Goal: Information Seeking & Learning: Check status

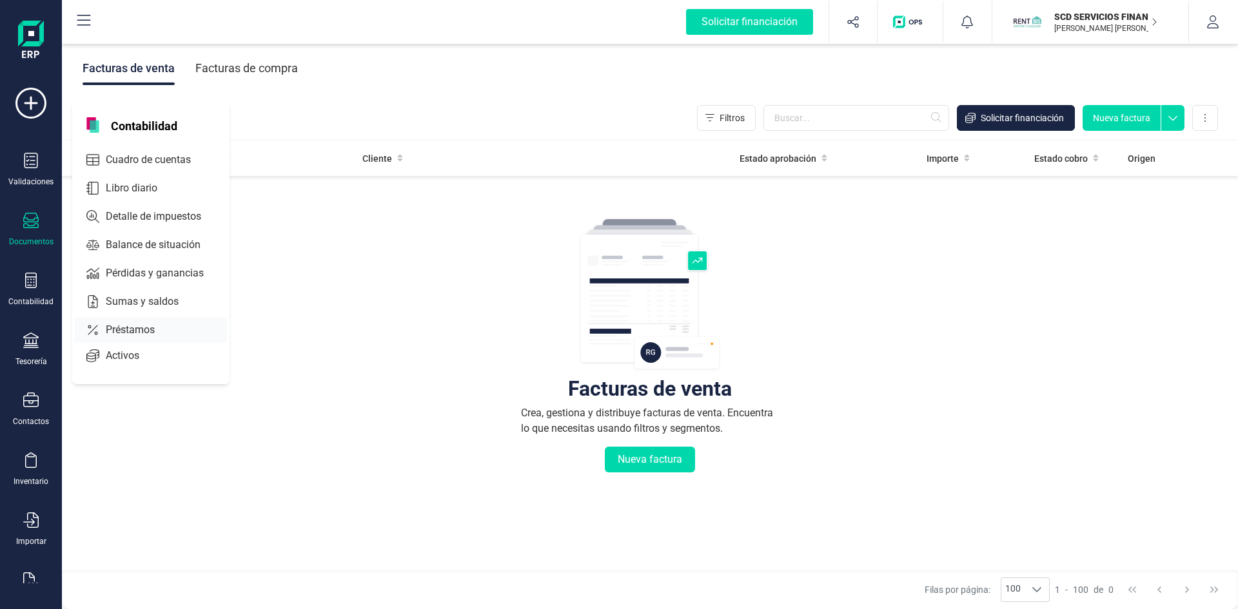
click at [143, 329] on span "Préstamos" at bounding box center [139, 329] width 77 height 15
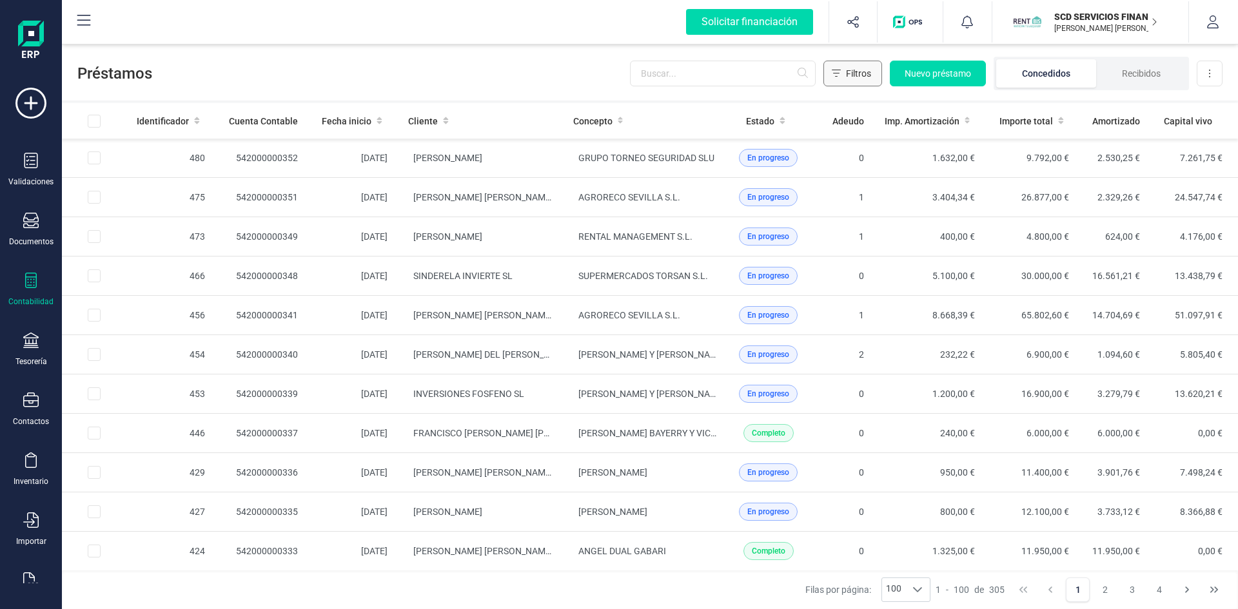
click at [857, 70] on span "Filtros" at bounding box center [858, 73] width 25 height 13
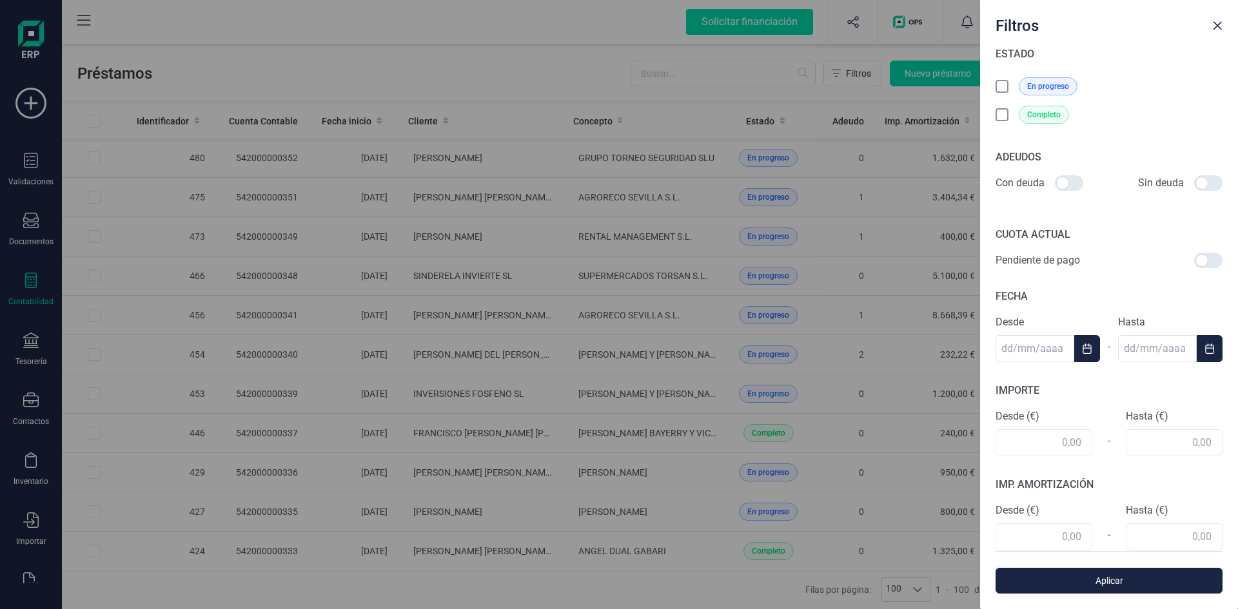
click at [1004, 86] on icon at bounding box center [1003, 87] width 13 height 13
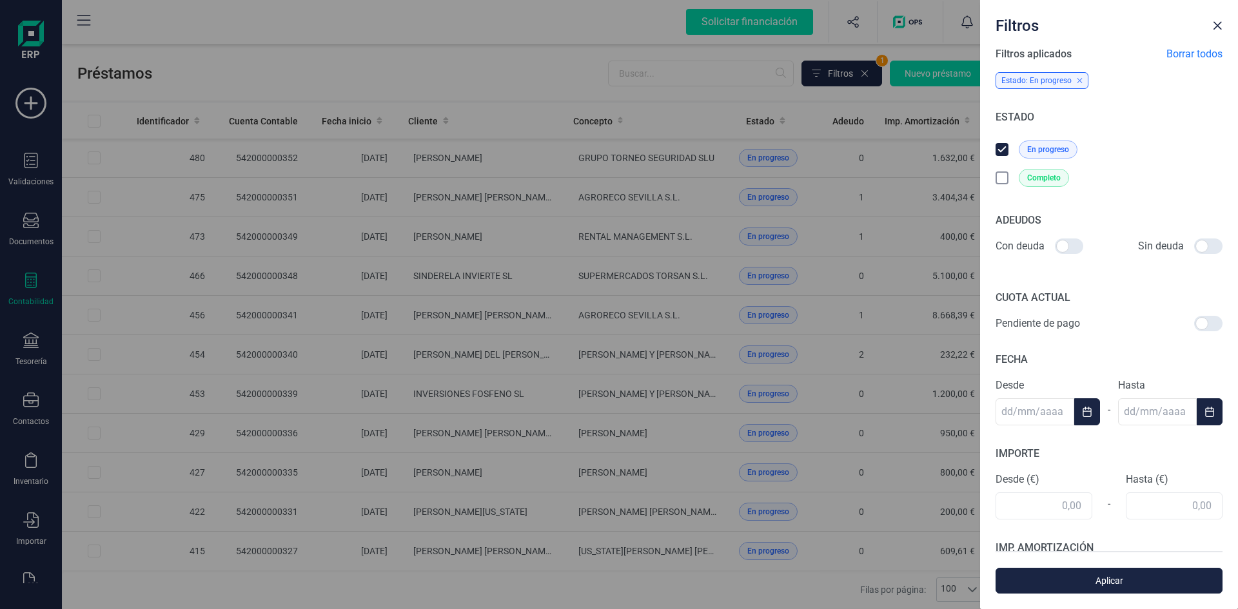
click at [1060, 246] on div at bounding box center [1069, 245] width 28 height 15
click at [1055, 246] on input "checkbox" at bounding box center [1054, 246] width 1 height 1
checkbox input "true"
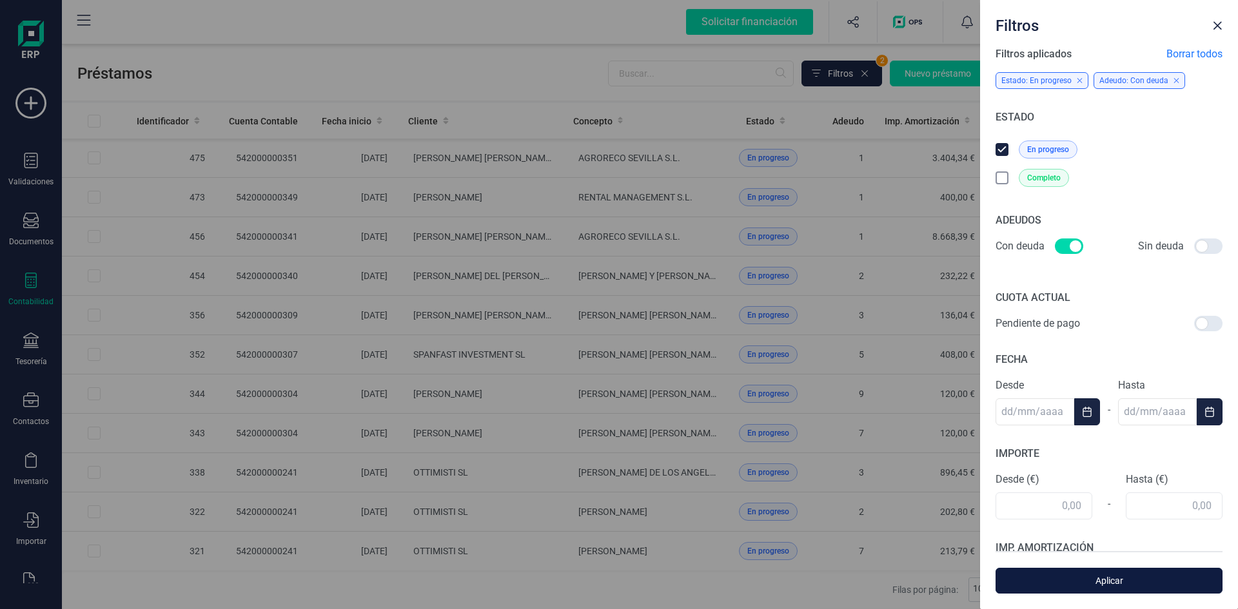
click at [1102, 582] on span "Aplicar" at bounding box center [1108, 580] width 197 height 13
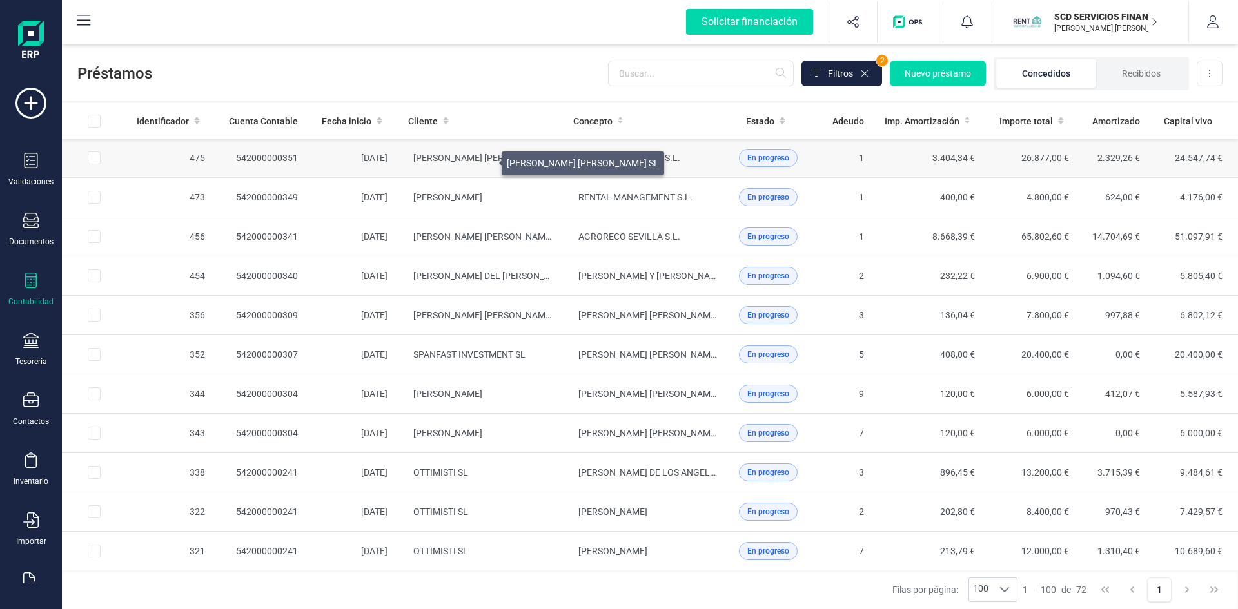
click at [486, 160] on span "[PERSON_NAME] [PERSON_NAME] SL" at bounding box center [489, 158] width 152 height 10
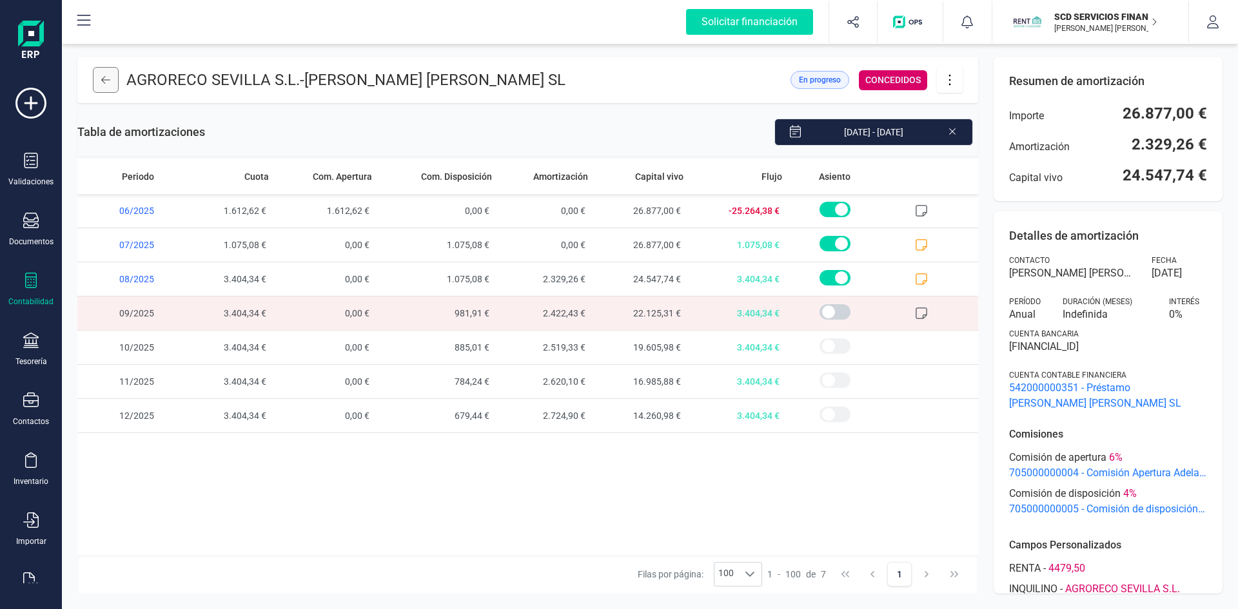
click at [105, 79] on icon at bounding box center [105, 80] width 9 height 10
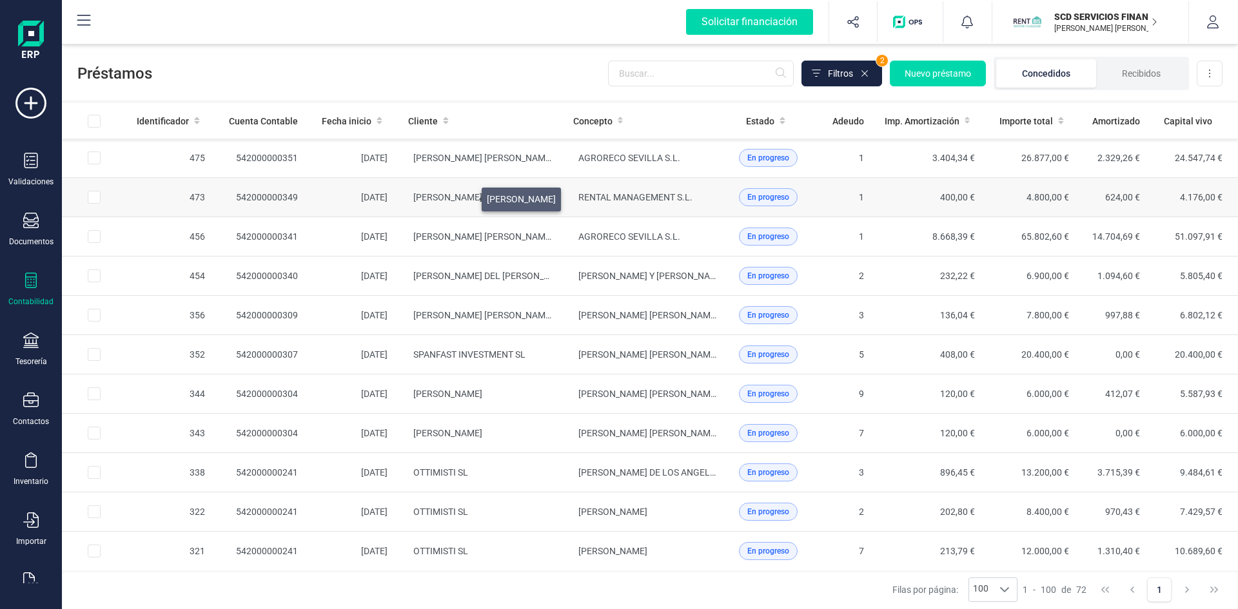
click at [466, 196] on span "[PERSON_NAME]" at bounding box center [447, 197] width 69 height 10
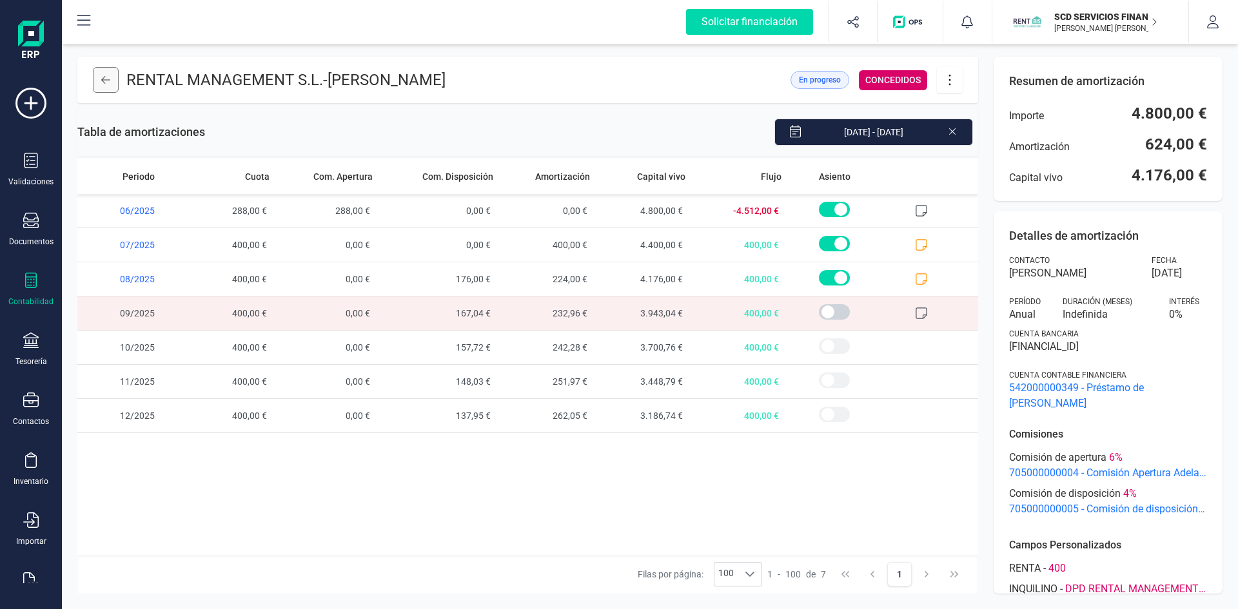
click at [99, 77] on button at bounding box center [106, 80] width 26 height 26
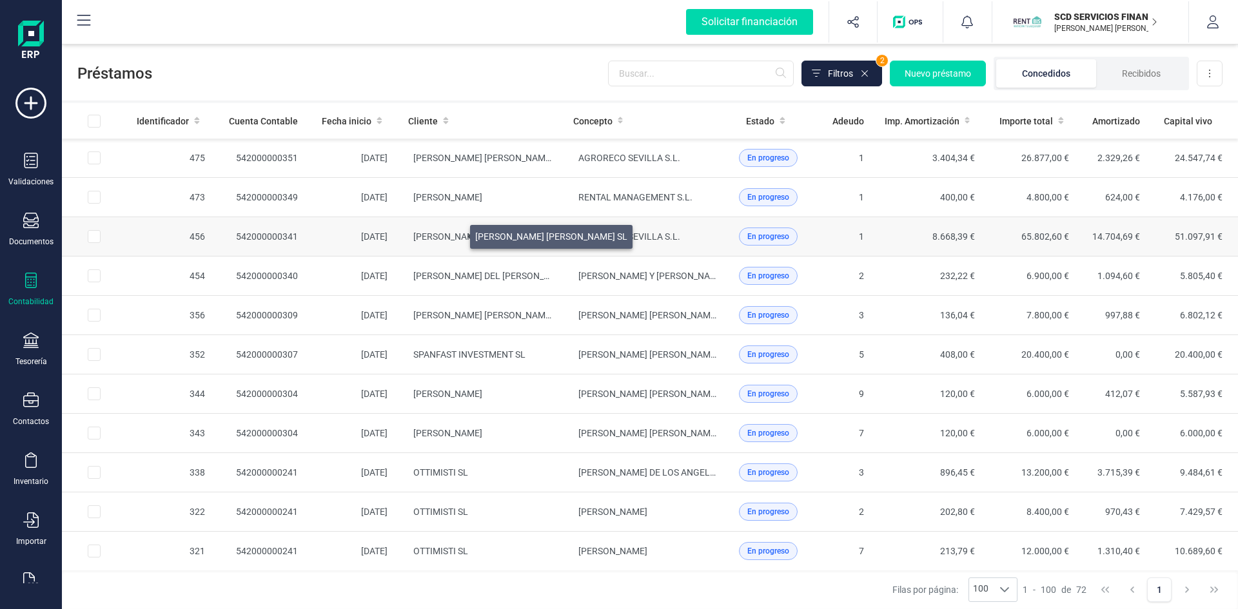
click at [454, 233] on span "[PERSON_NAME] [PERSON_NAME] SL" at bounding box center [489, 236] width 152 height 10
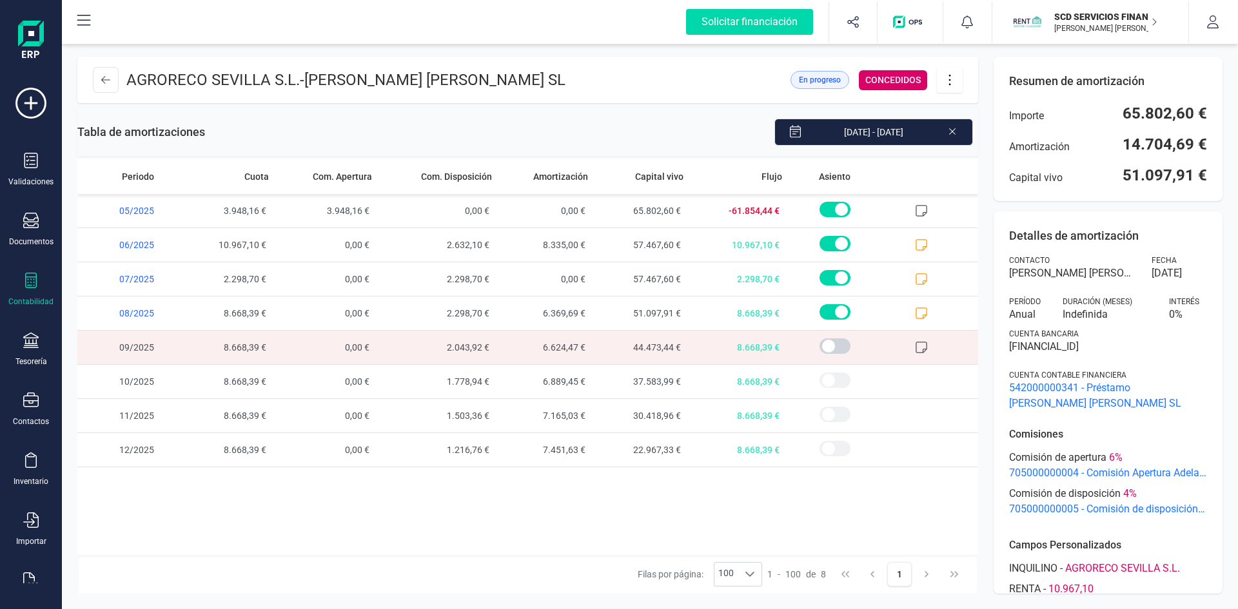
click at [949, 81] on icon at bounding box center [949, 80] width 24 height 14
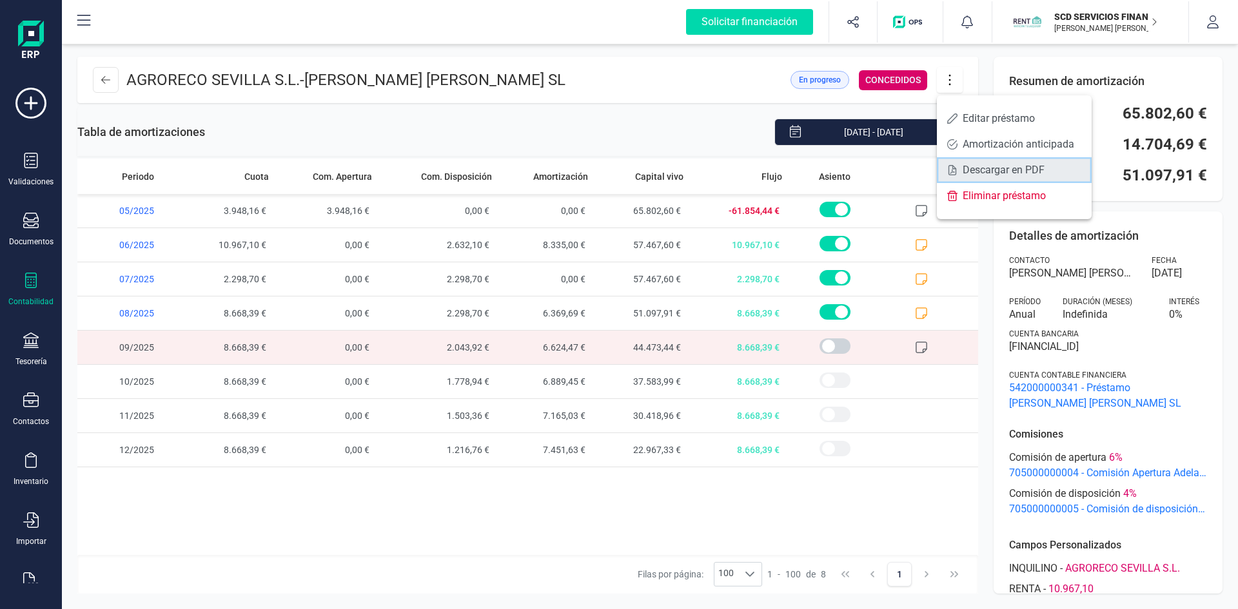
click at [994, 171] on span "Descargar en PDF" at bounding box center [1021, 170] width 119 height 10
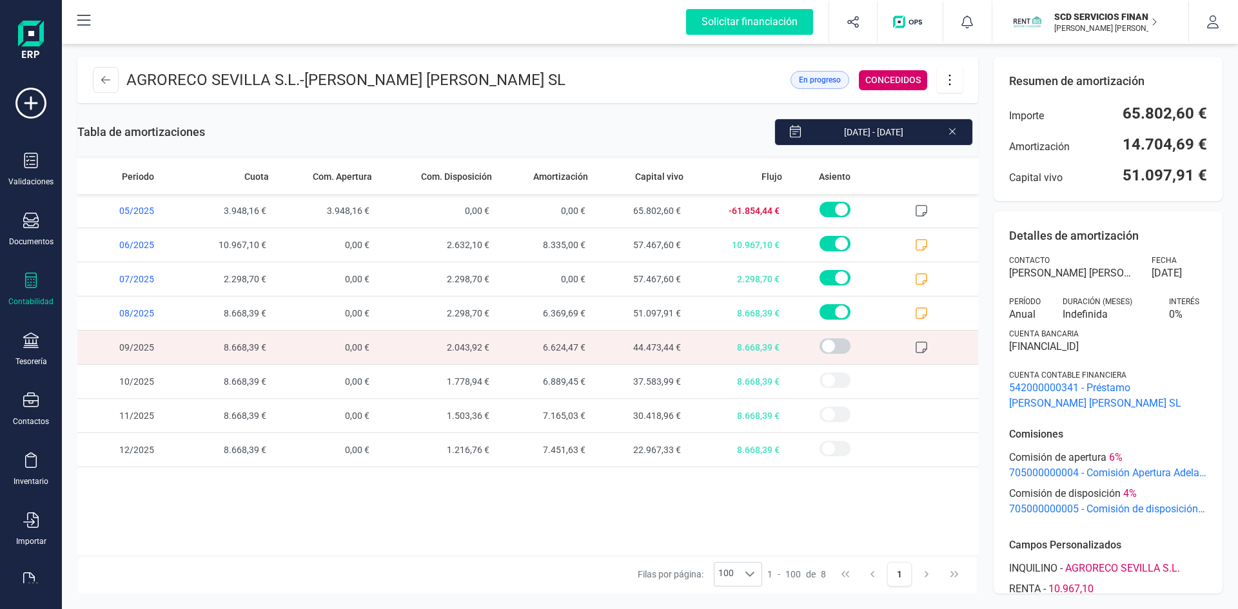
click at [953, 132] on icon at bounding box center [952, 131] width 6 height 6
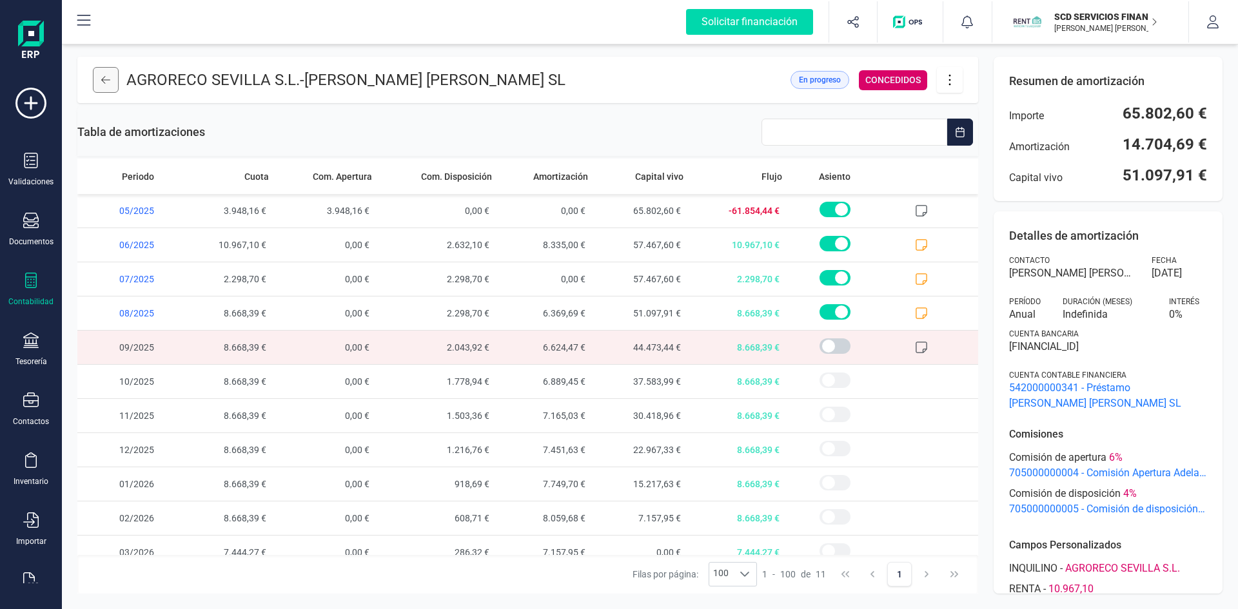
click at [106, 84] on icon at bounding box center [105, 80] width 9 height 10
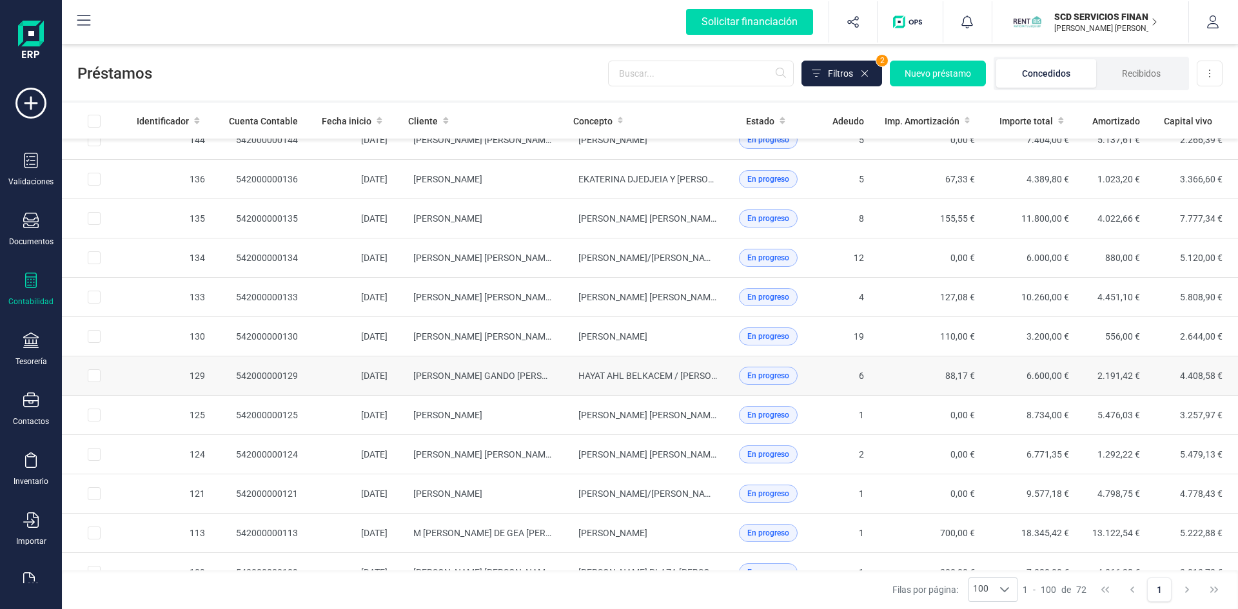
scroll to position [1547, 0]
